Goal: Information Seeking & Learning: Find specific fact

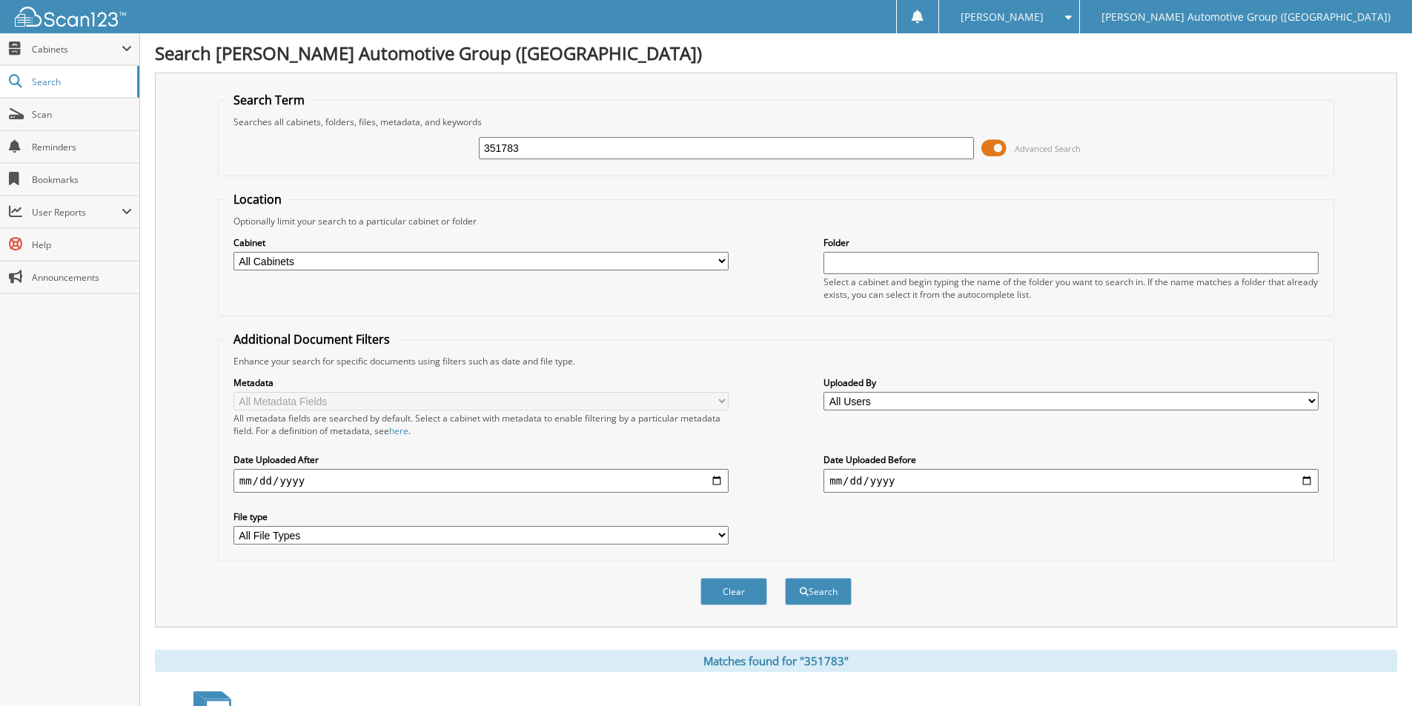
click at [666, 147] on input "351783" at bounding box center [726, 148] width 495 height 22
type input "RUPERT,SCOTT"
click at [785, 578] on button "Search" at bounding box center [818, 591] width 67 height 27
click at [588, 147] on input "FRUPERT,SCOTT" at bounding box center [726, 148] width 495 height 22
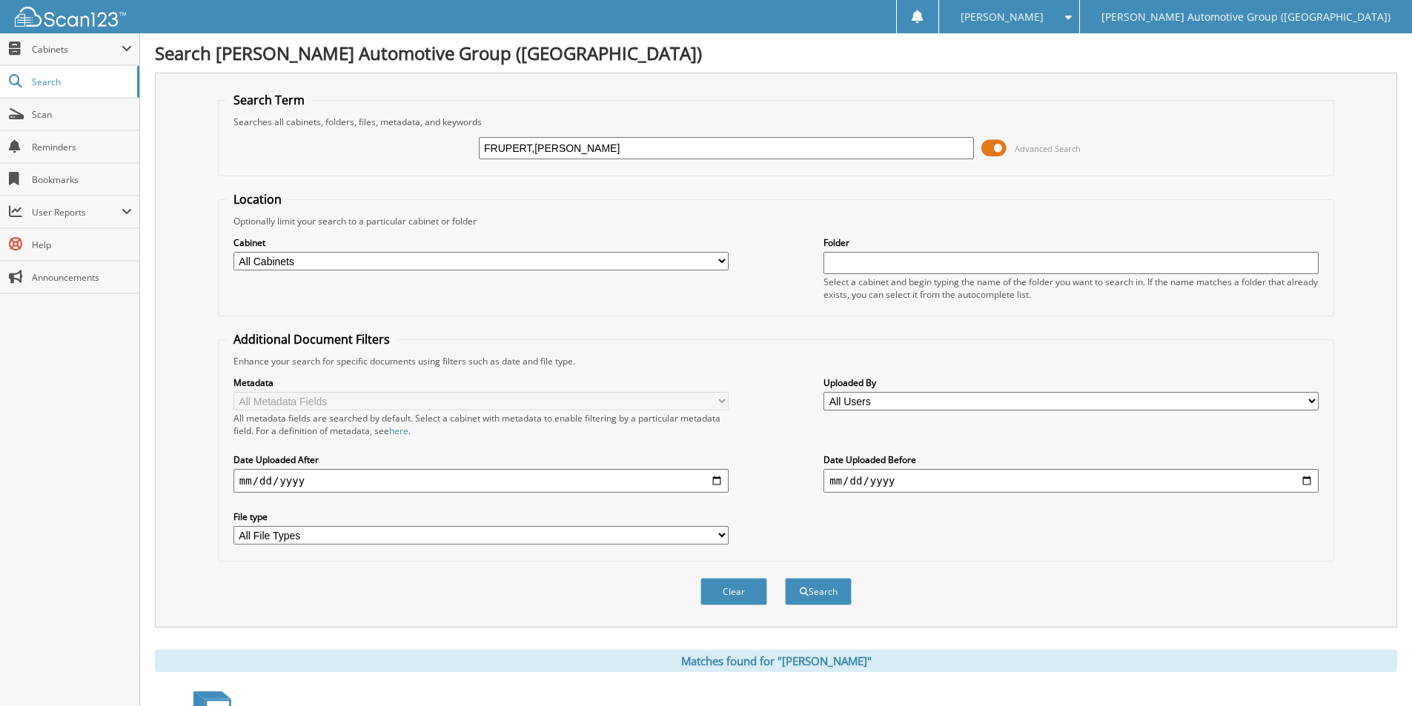
click at [588, 147] on input "FRUPERT,SCOTT" at bounding box center [726, 148] width 495 height 22
click at [587, 146] on input "FRUPERT,SCOTT" at bounding box center [726, 148] width 495 height 22
paste input "HILL,JAMES"
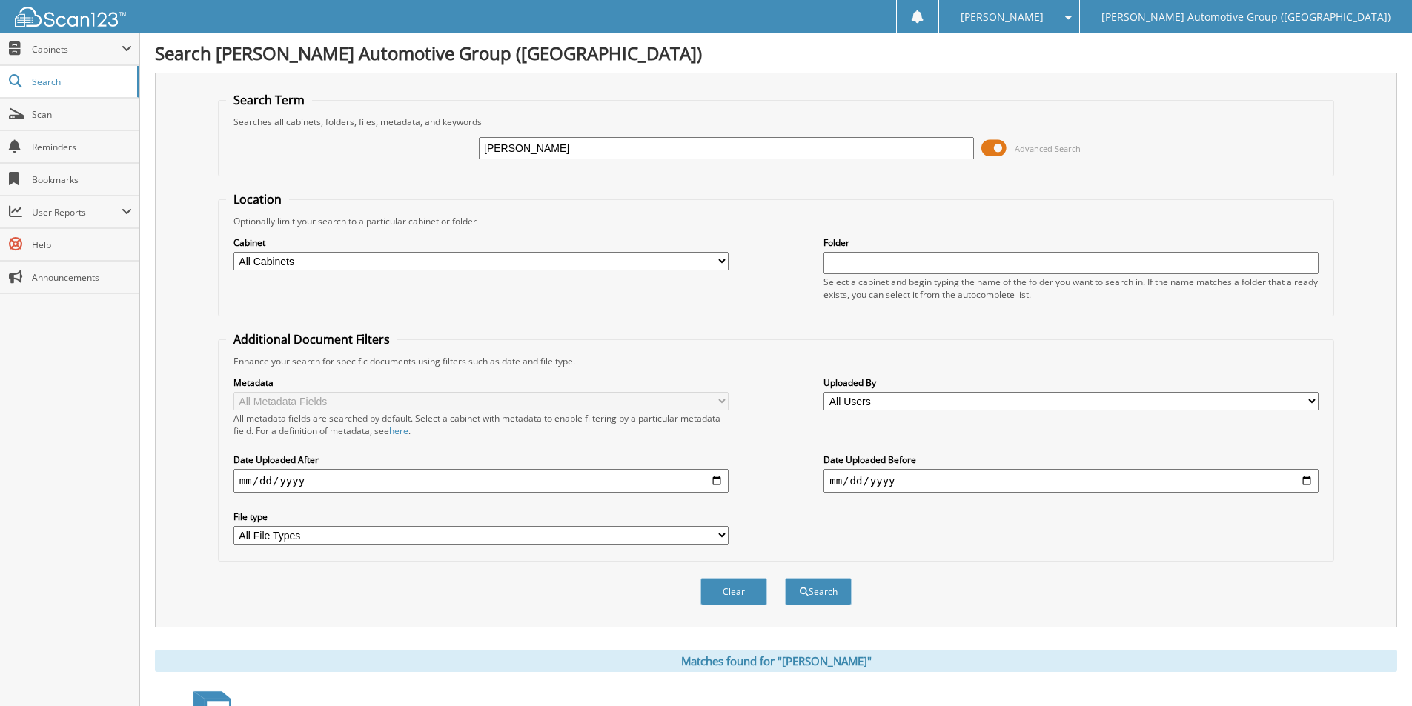
type input "HILL,JAMES"
click at [785, 578] on button "Search" at bounding box center [818, 591] width 67 height 27
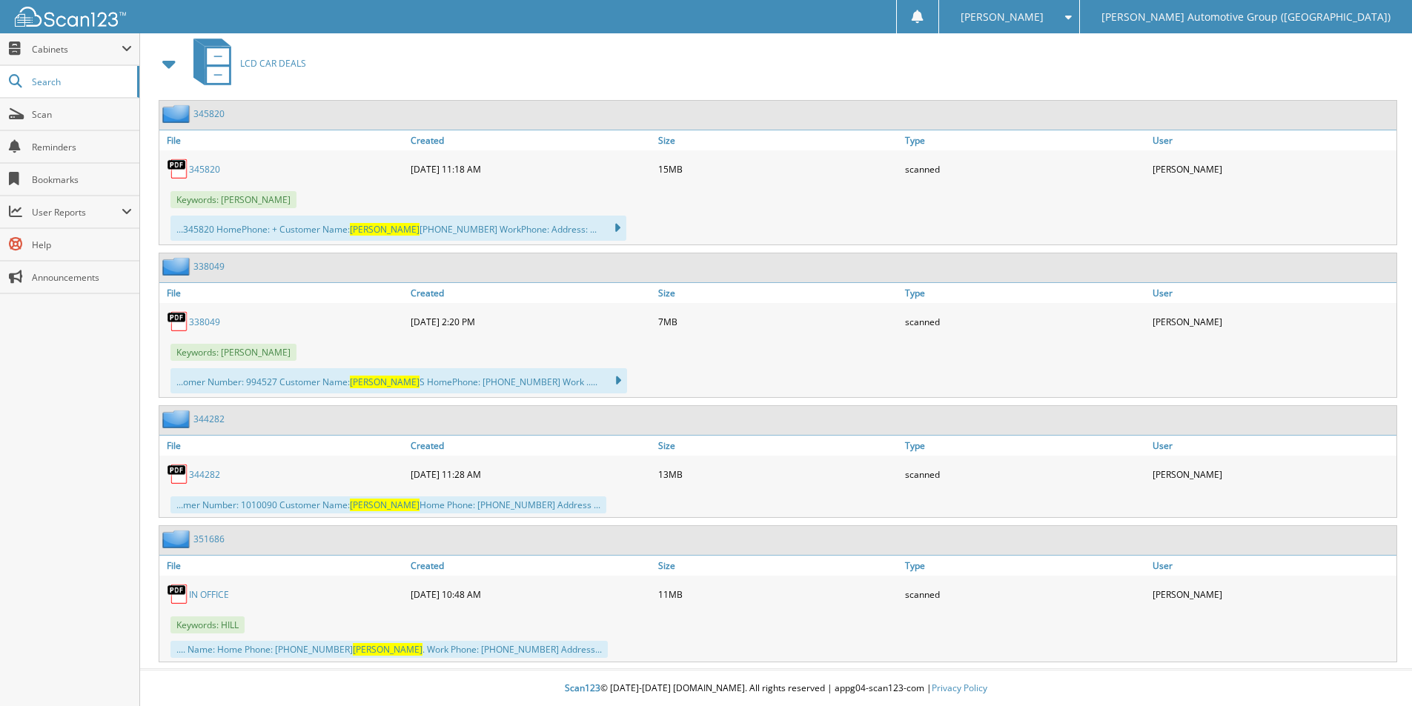
scroll to position [1274, 0]
click at [211, 534] on link "351686" at bounding box center [208, 538] width 31 height 13
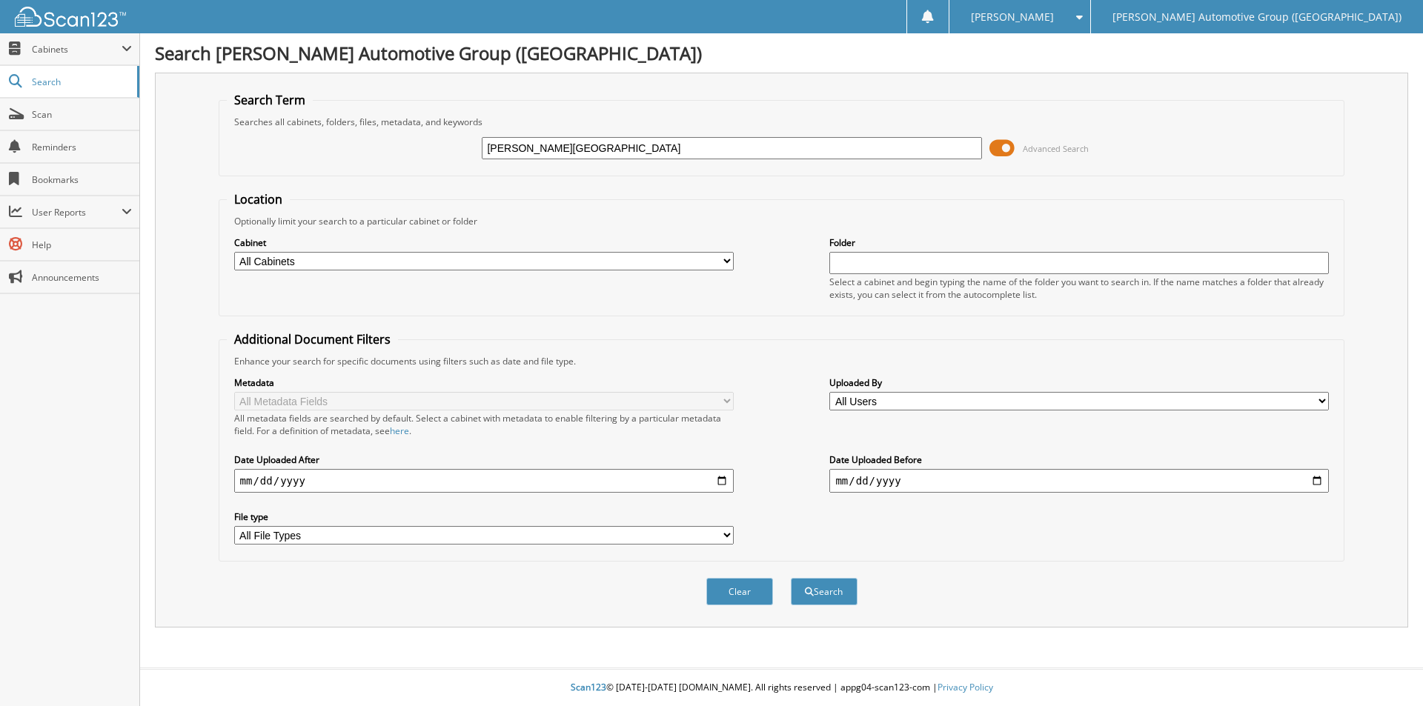
type input "VALLADARES- BAHENA"
click at [791, 578] on button "Search" at bounding box center [824, 591] width 67 height 27
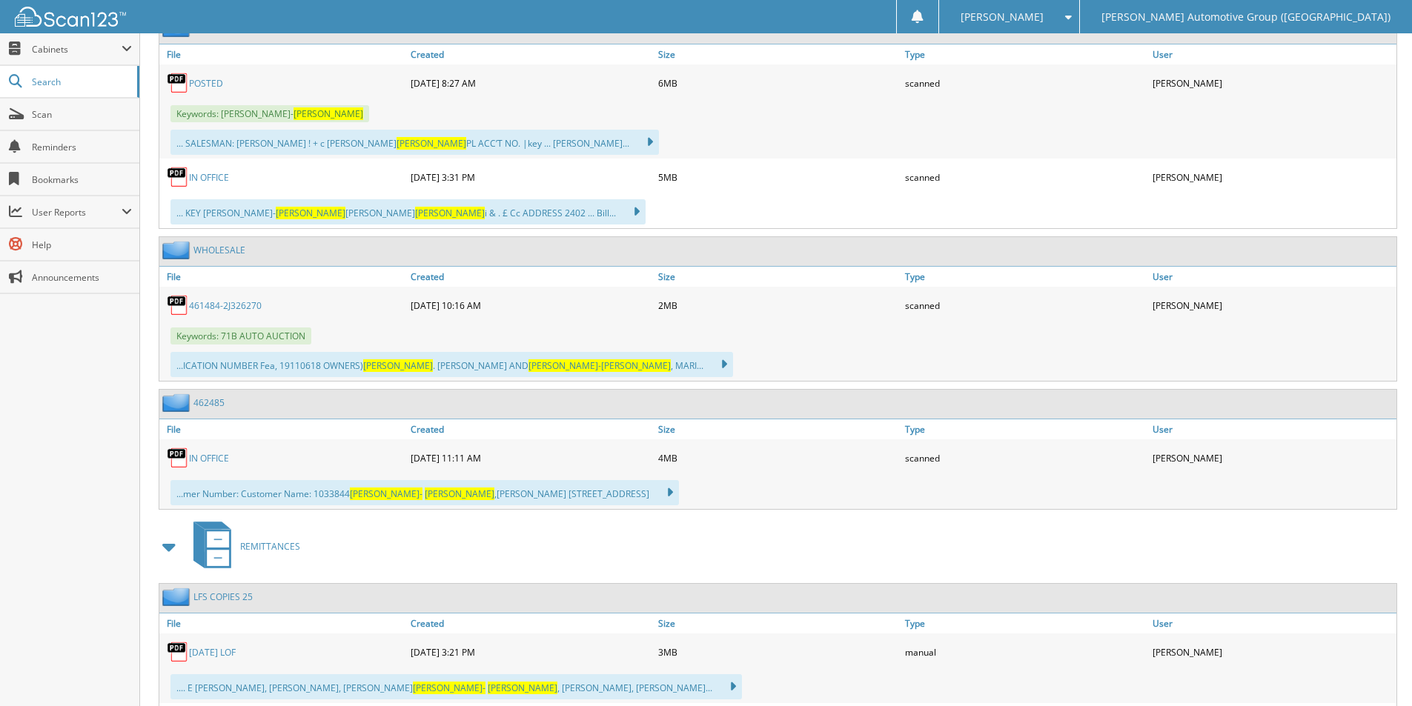
scroll to position [741, 0]
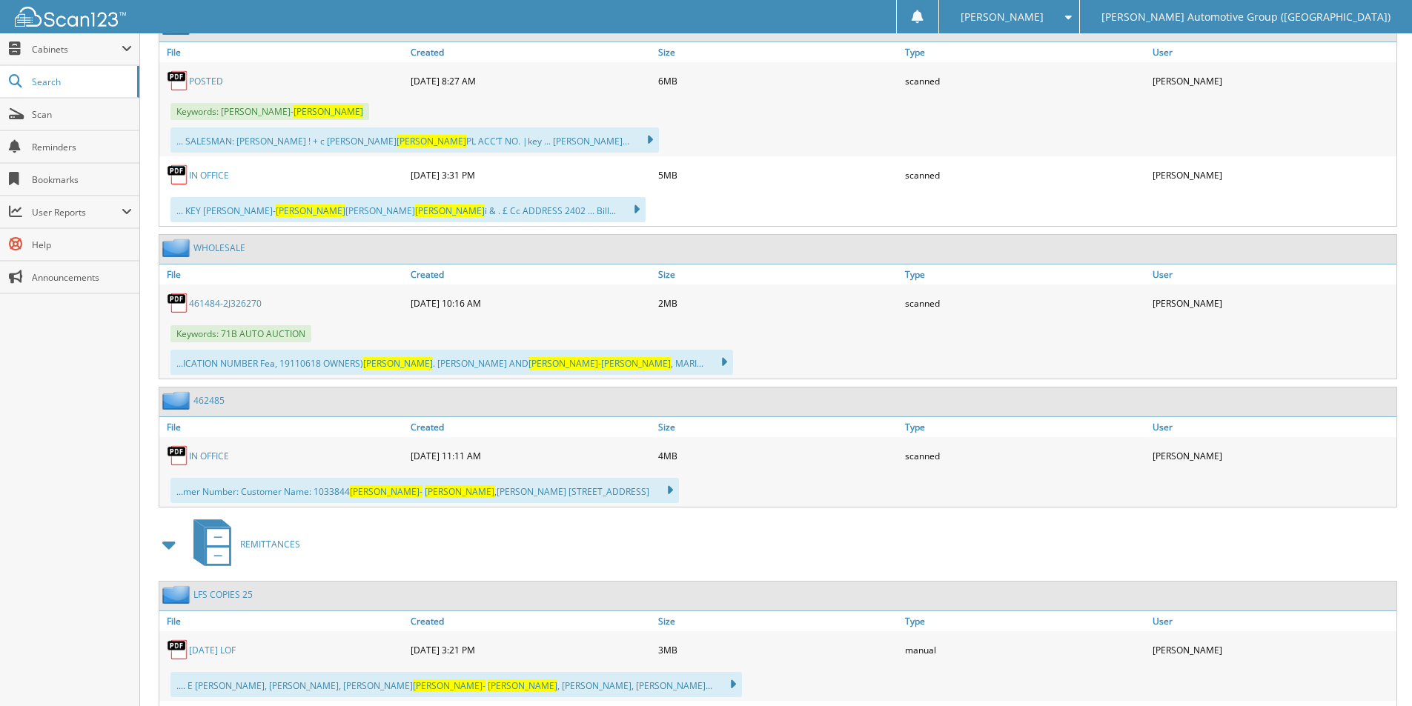
click at [217, 400] on link "462485" at bounding box center [208, 400] width 31 height 13
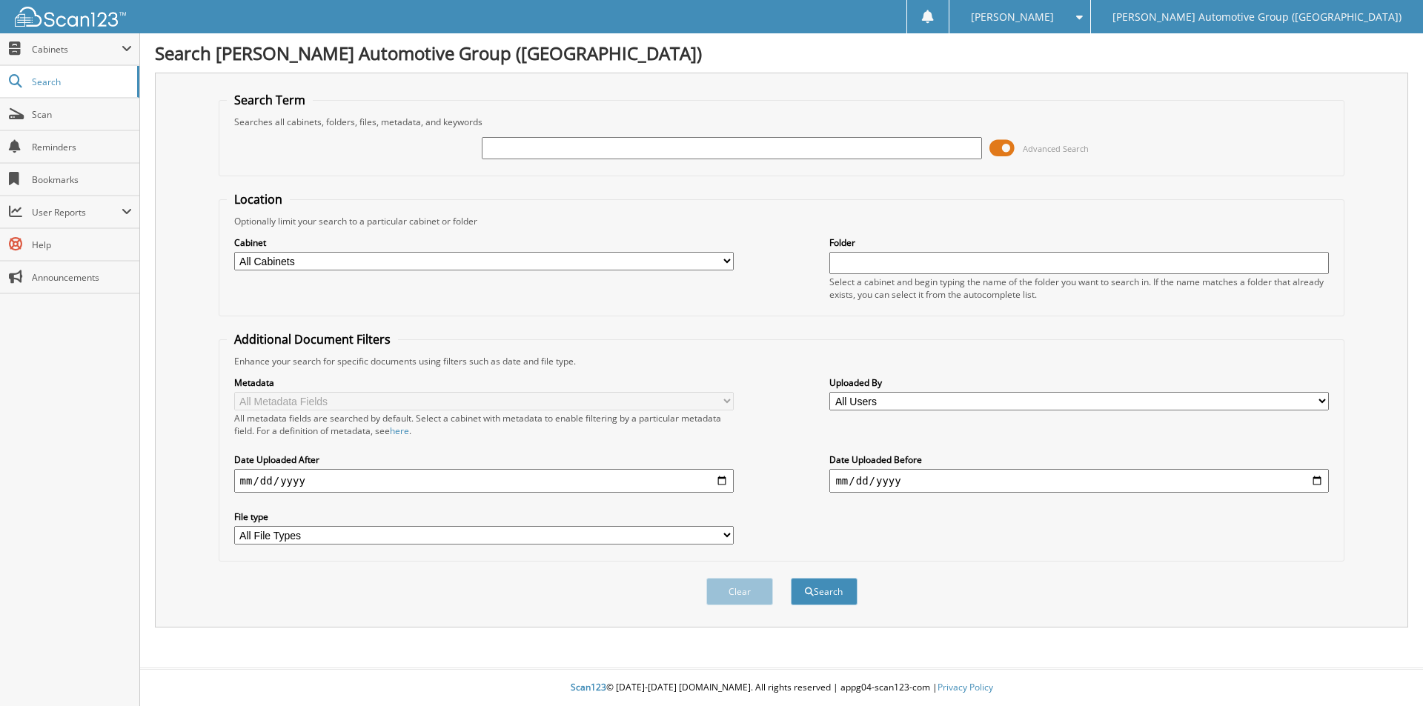
paste input "LANE,ROY"
type input "LANE,ROY"
click at [791, 578] on button "Search" at bounding box center [824, 591] width 67 height 27
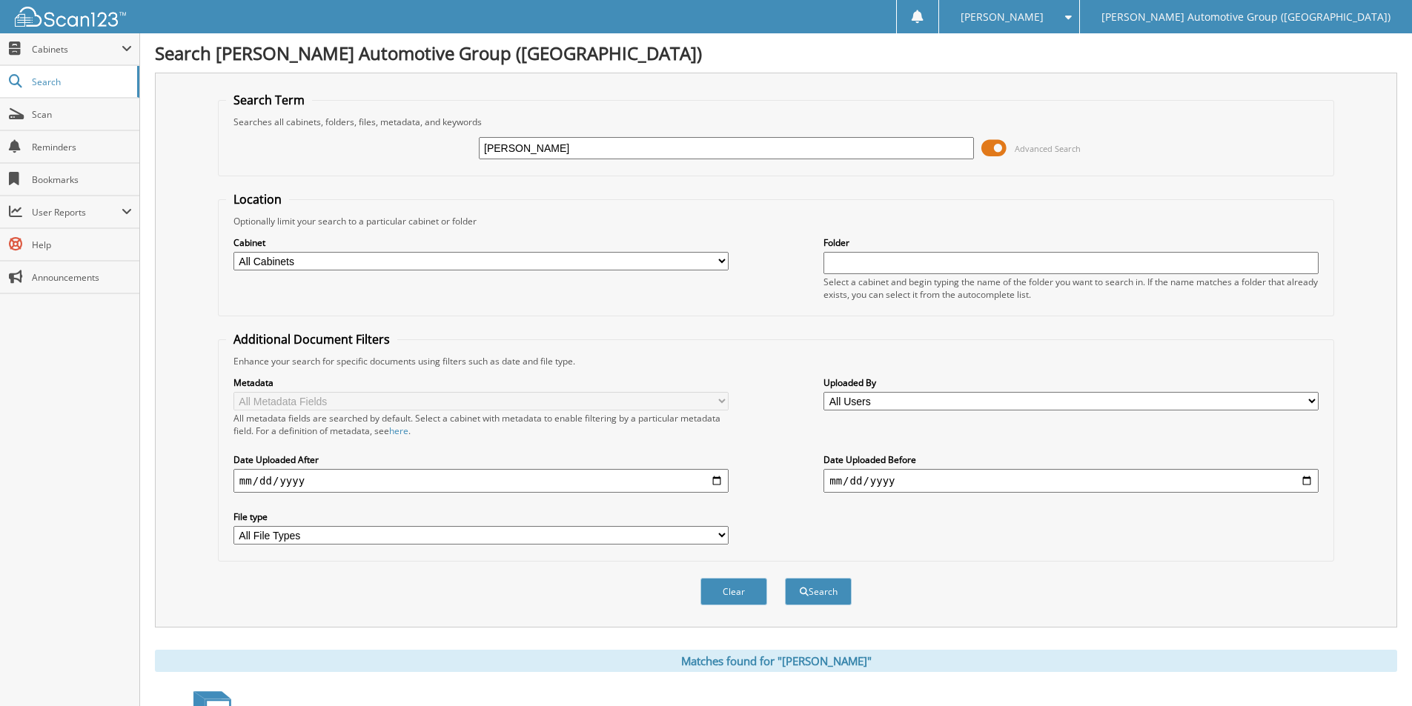
click at [554, 147] on input "[PERSON_NAME]" at bounding box center [726, 148] width 495 height 22
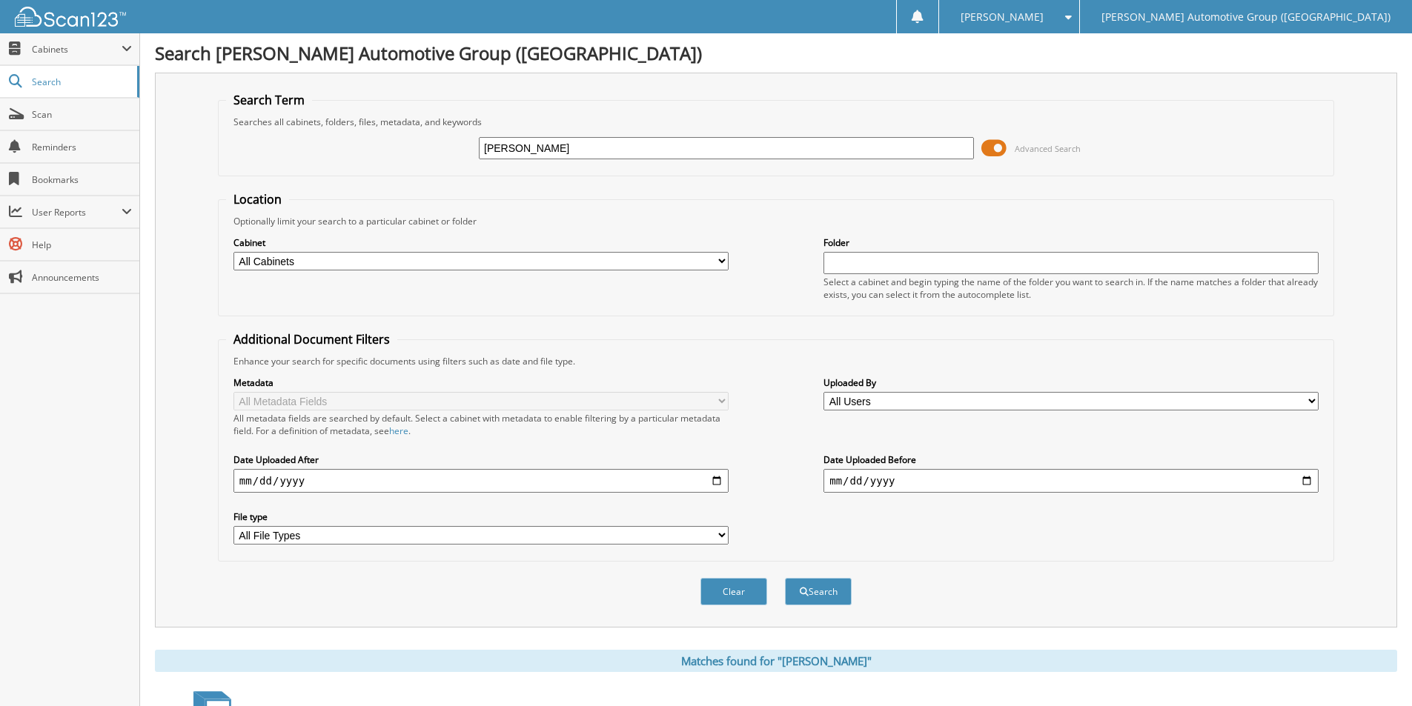
paste input "[PERSON_NAME]"
type input "[PERSON_NAME]"
click at [785, 578] on button "Search" at bounding box center [818, 591] width 67 height 27
drag, startPoint x: 579, startPoint y: 145, endPoint x: 480, endPoint y: 147, distance: 98.6
click at [480, 147] on input "MORROW,CARL" at bounding box center [726, 148] width 495 height 22
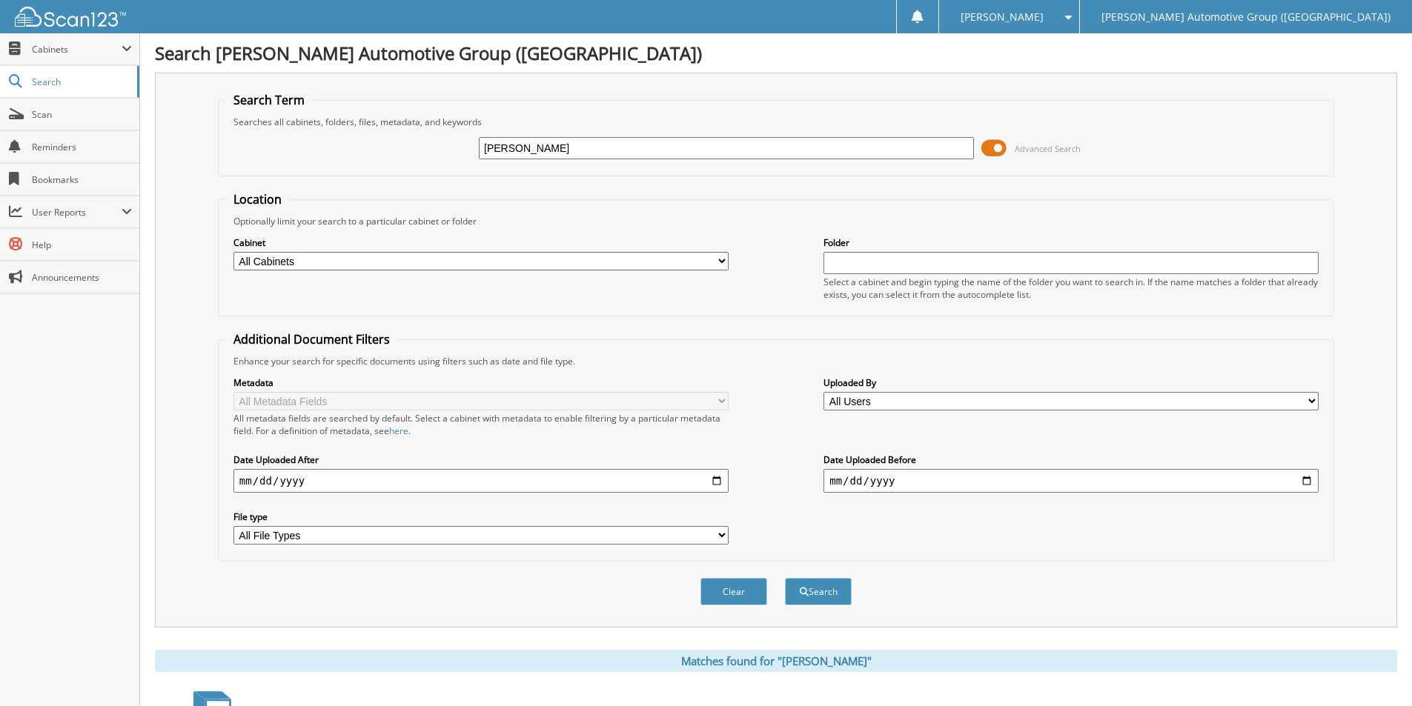
paste input "SCHMUCKER,CHAPE"
type input "SCHMUCKER,CHAPEL"
click at [785, 578] on button "Search" at bounding box center [818, 591] width 67 height 27
click at [573, 146] on input "[PERSON_NAME],CHAPEL" at bounding box center [726, 148] width 495 height 22
click at [572, 145] on input "SCHMUCKER,CHAPEL" at bounding box center [726, 148] width 495 height 22
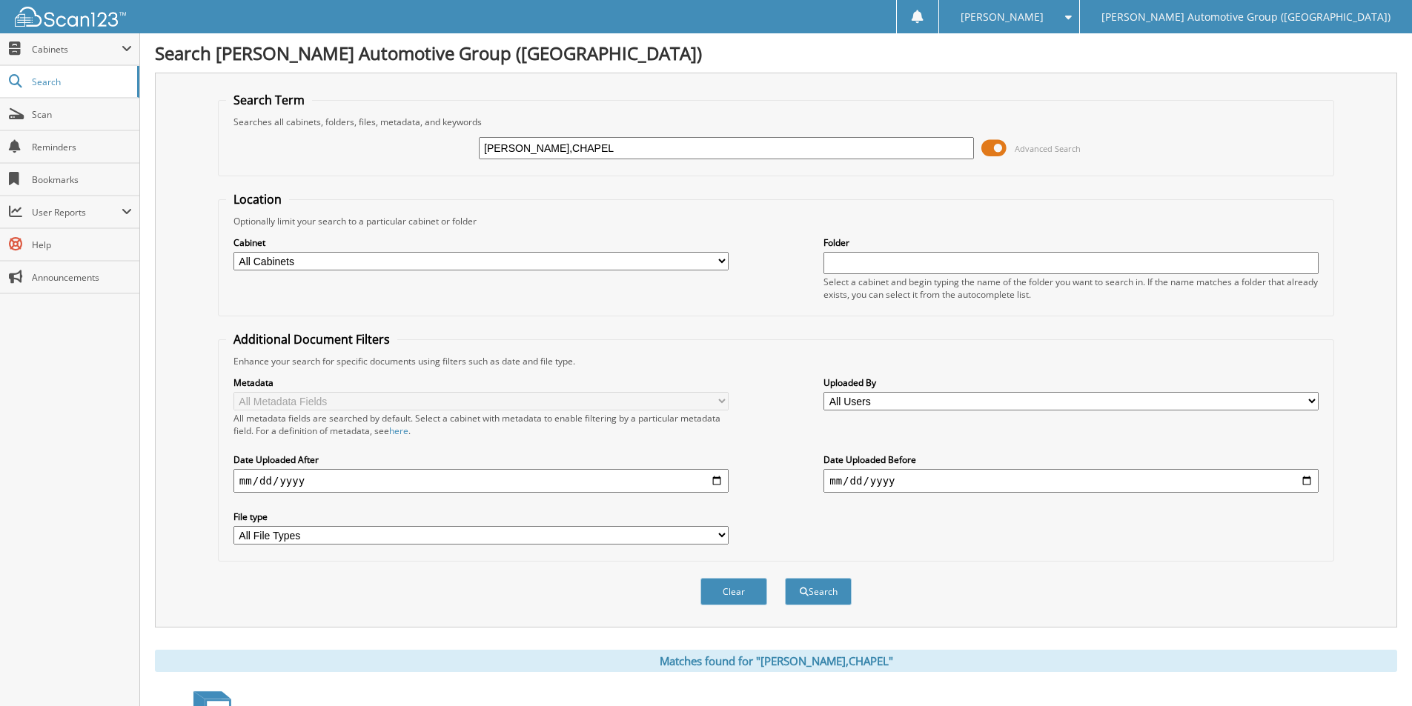
click at [572, 145] on input "SCHMUCKER,CHAPEL" at bounding box center [726, 148] width 495 height 22
paste input "JEKKEIN,NOMI"
type input "JEKKEIN,NOMI"
click at [785, 578] on button "Search" at bounding box center [818, 591] width 67 height 27
click at [647, 139] on input "JEKKEIN,NOMI" at bounding box center [726, 148] width 495 height 22
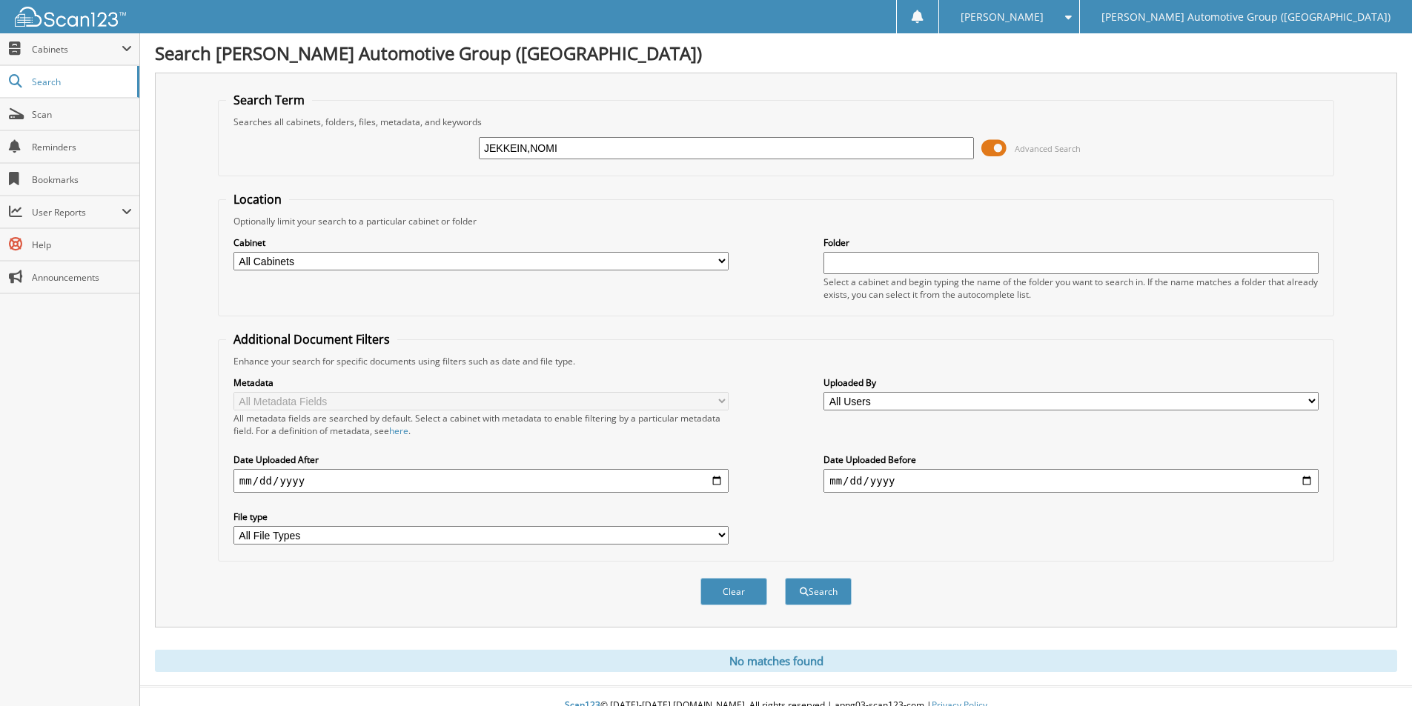
click at [647, 140] on input "JEKKEIN,NOMI" at bounding box center [726, 148] width 495 height 22
paste input "1034269"
type input "1034269"
click at [785, 578] on button "Search" at bounding box center [818, 591] width 67 height 27
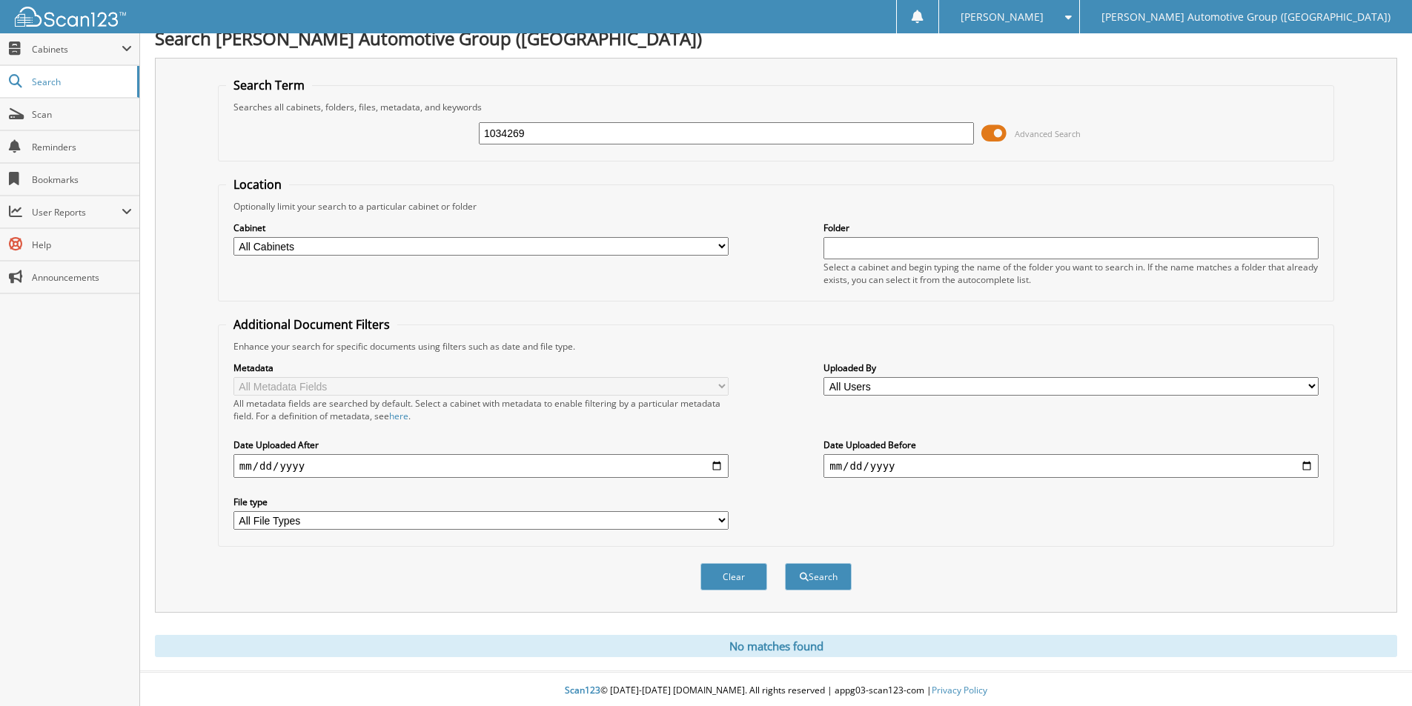
scroll to position [19, 0]
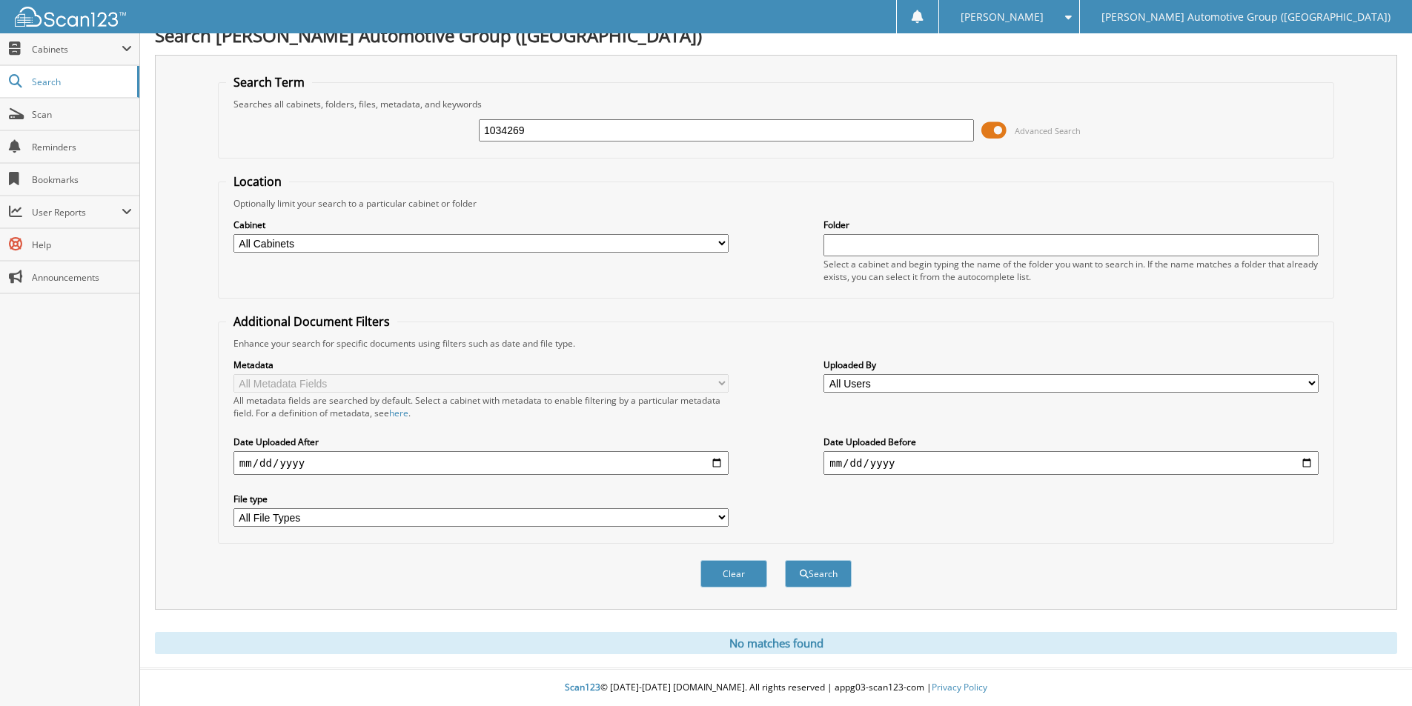
click at [546, 118] on div "1034269" at bounding box center [726, 130] width 495 height 25
click at [546, 125] on input "1034269" at bounding box center [726, 130] width 495 height 22
paste input "ALLEE,MICHAEL"
type input "ALLEE,MICHAEL"
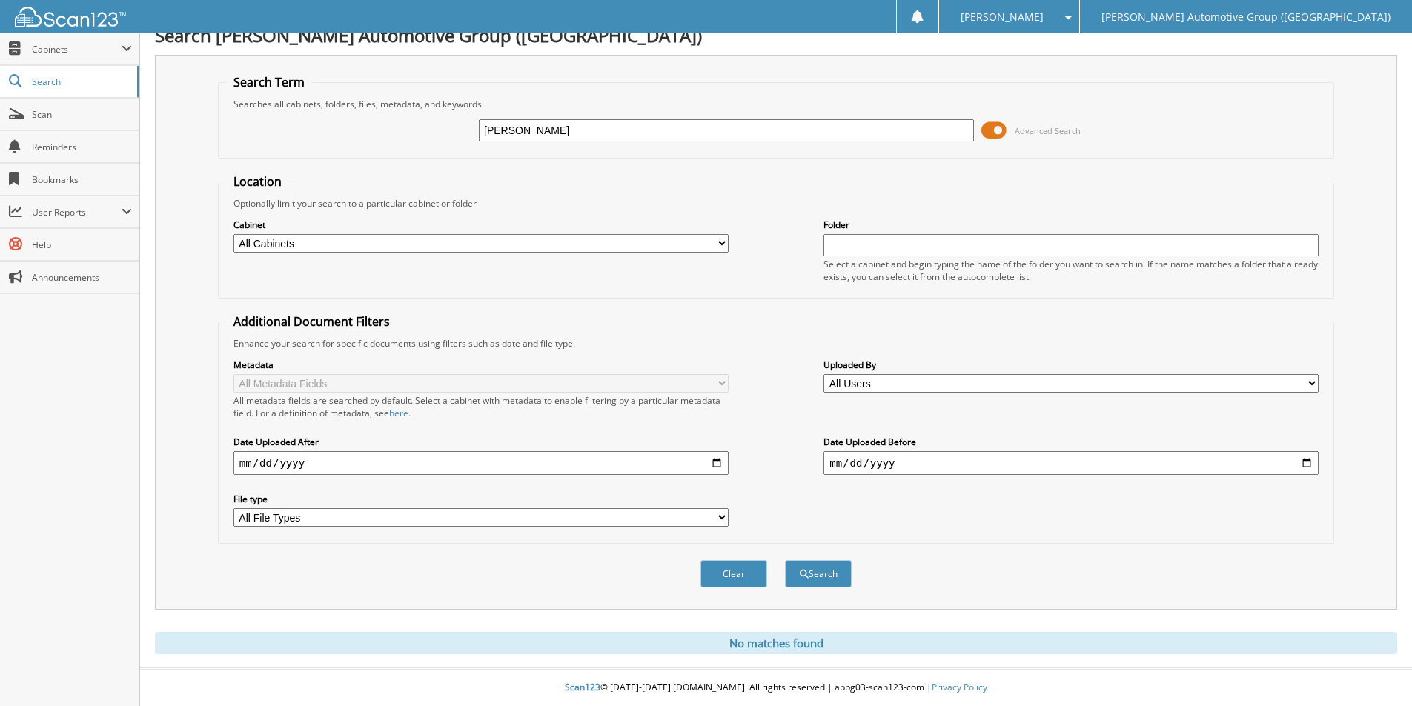
click at [785, 560] on button "Search" at bounding box center [818, 573] width 67 height 27
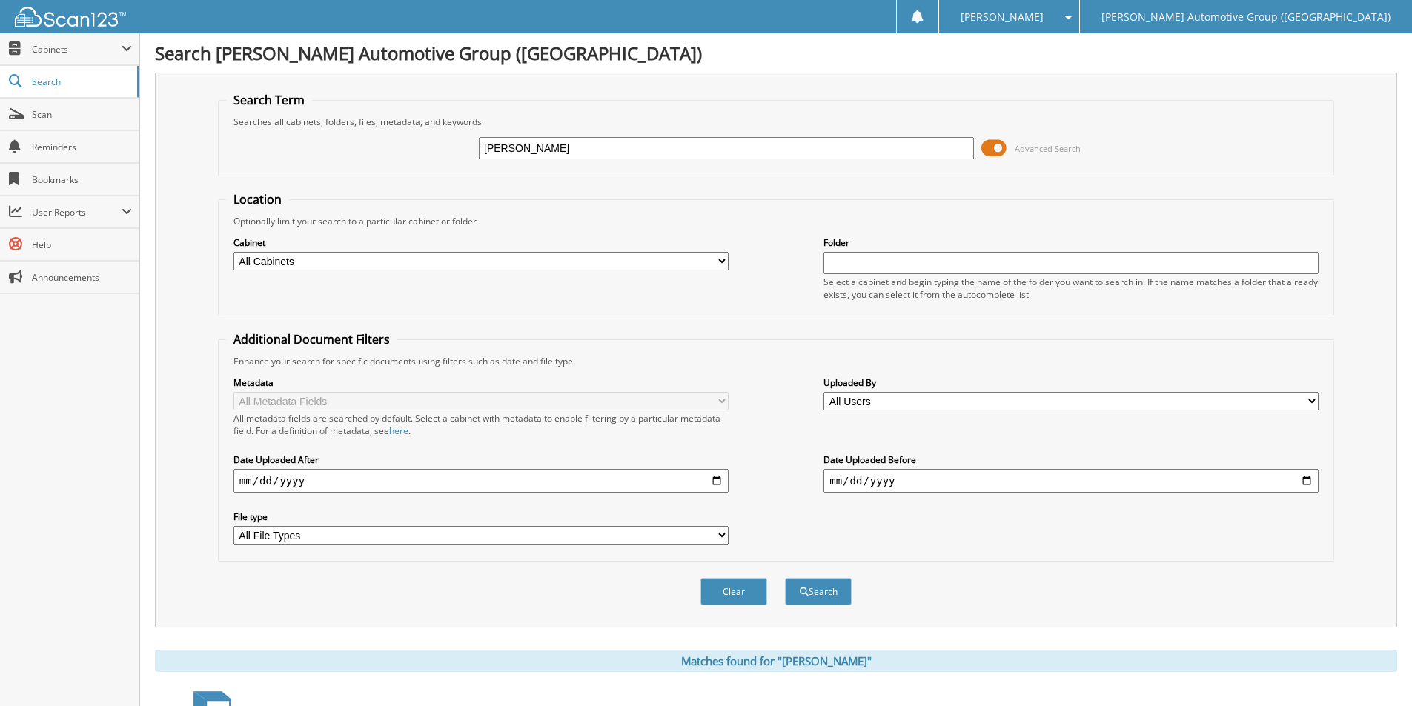
drag, startPoint x: 618, startPoint y: 144, endPoint x: 445, endPoint y: 152, distance: 173.6
click at [445, 151] on div "ALLEE,MICHAEL Advanced Search" at bounding box center [776, 148] width 1100 height 40
type input "RG321312"
click at [785, 578] on button "Search" at bounding box center [818, 591] width 67 height 27
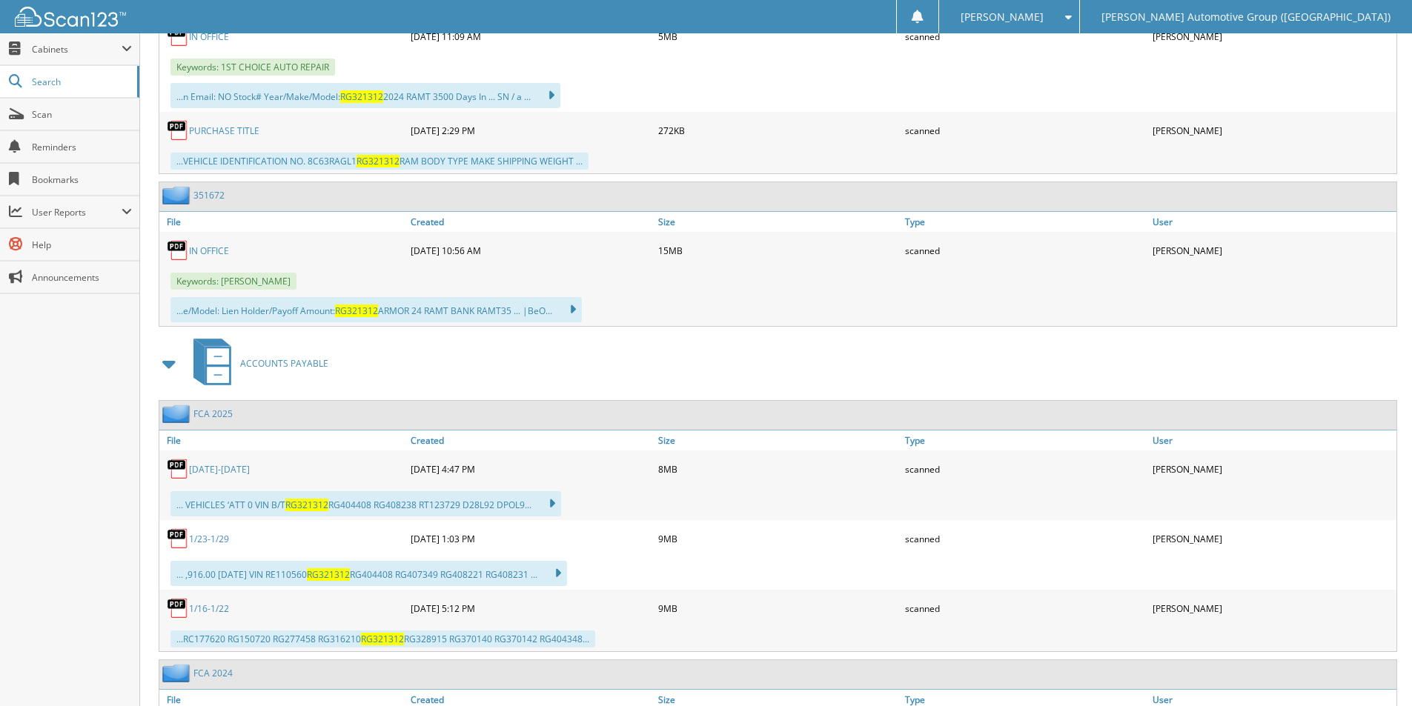
scroll to position [889, 0]
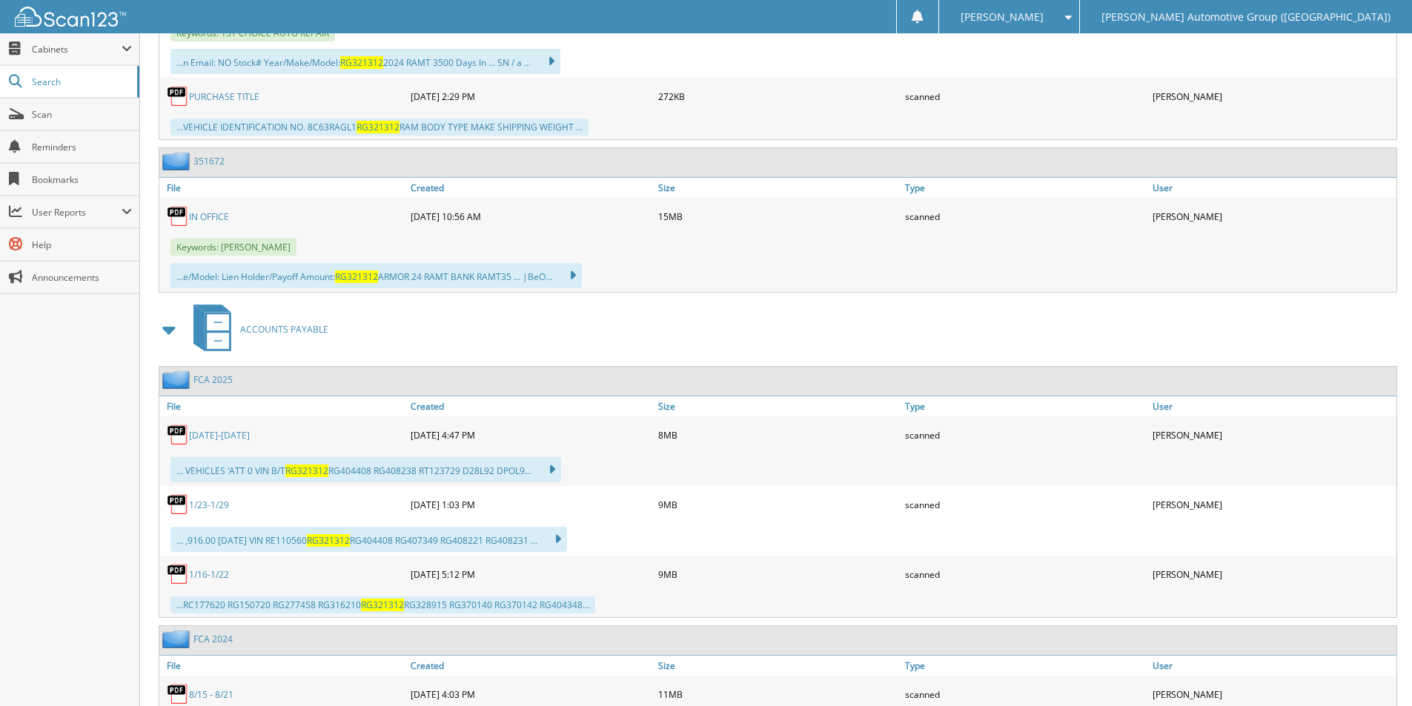
click at [214, 166] on link "351672" at bounding box center [208, 161] width 31 height 13
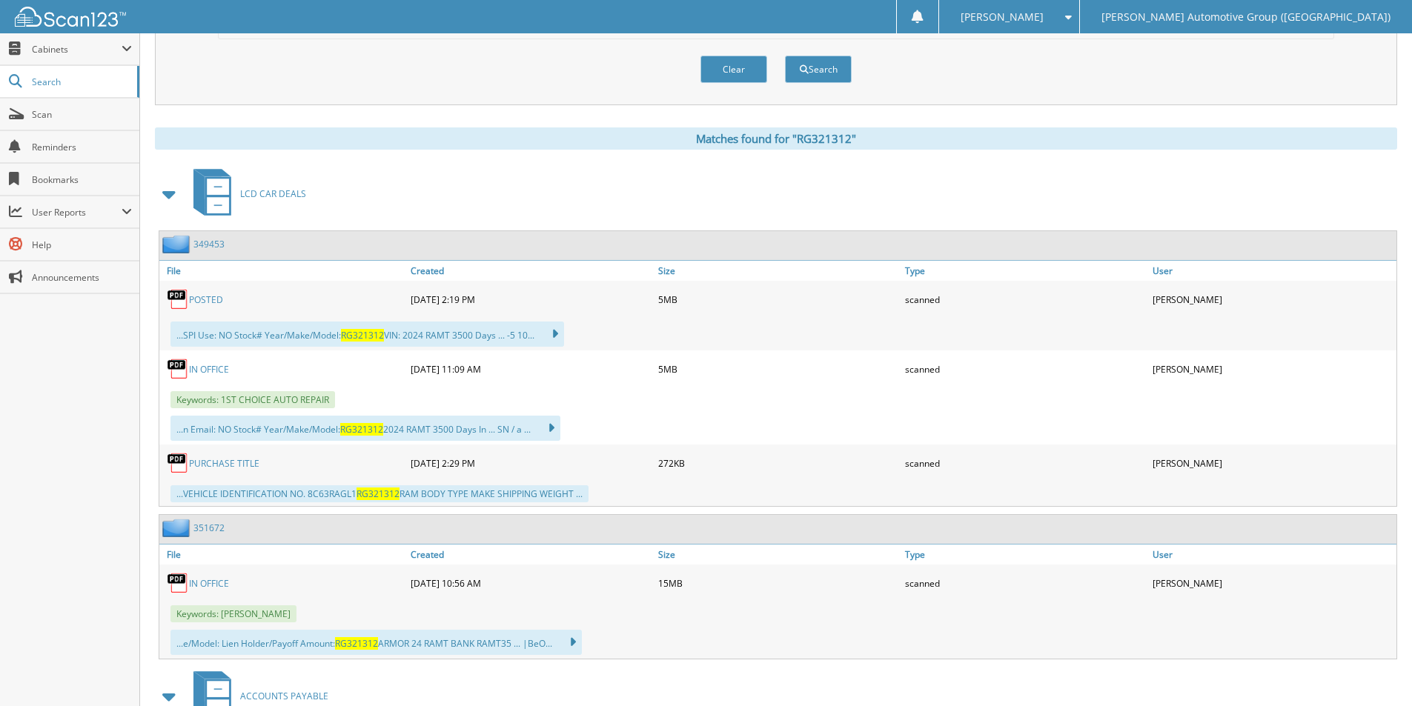
scroll to position [621, 0]
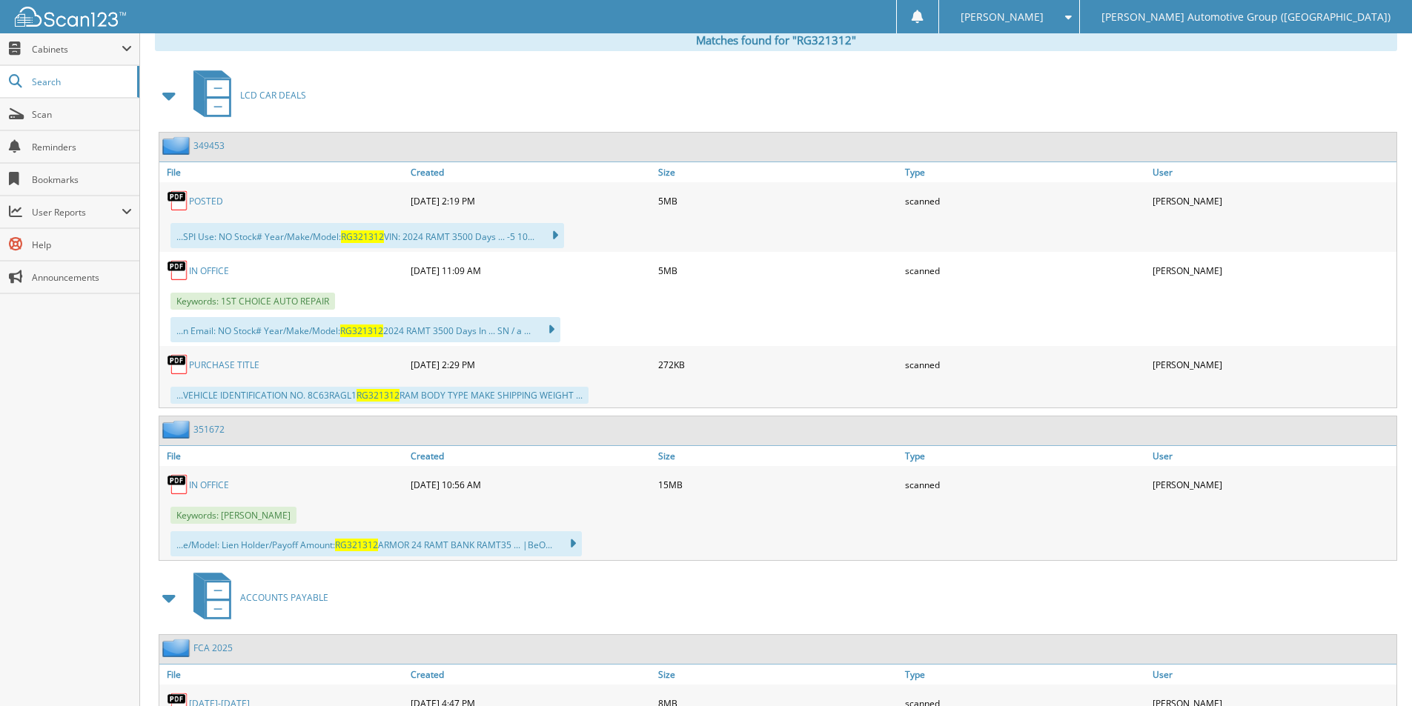
click at [216, 149] on link "349453" at bounding box center [208, 145] width 31 height 13
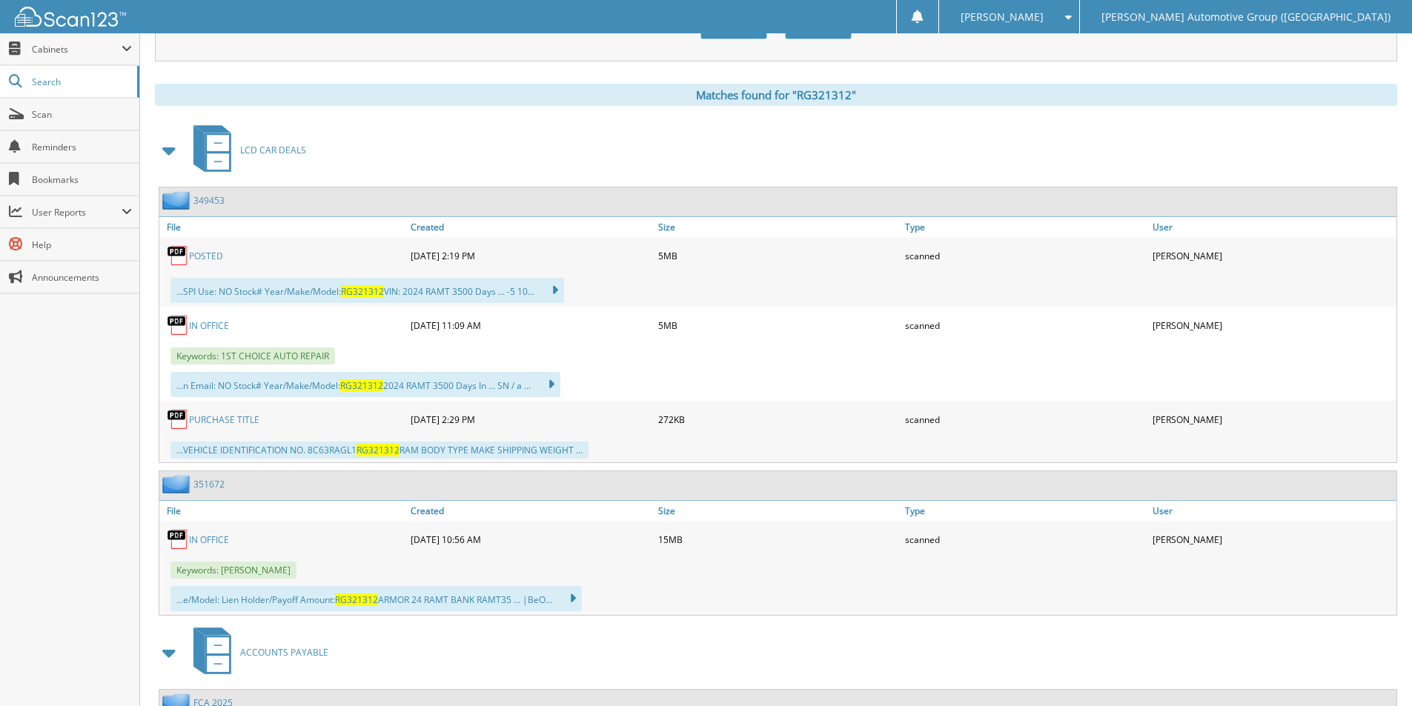
scroll to position [593, 0]
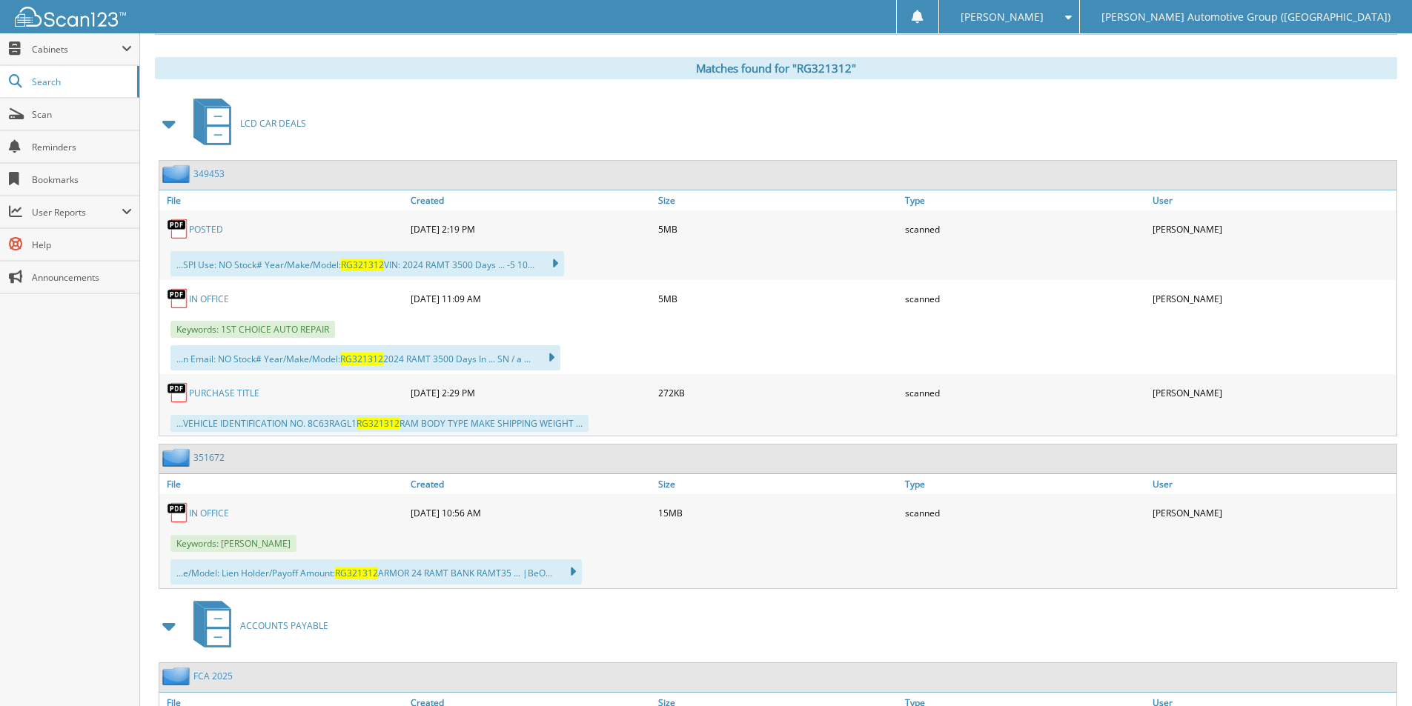
click at [216, 454] on link "351672" at bounding box center [208, 457] width 31 height 13
